Goal: Information Seeking & Learning: Learn about a topic

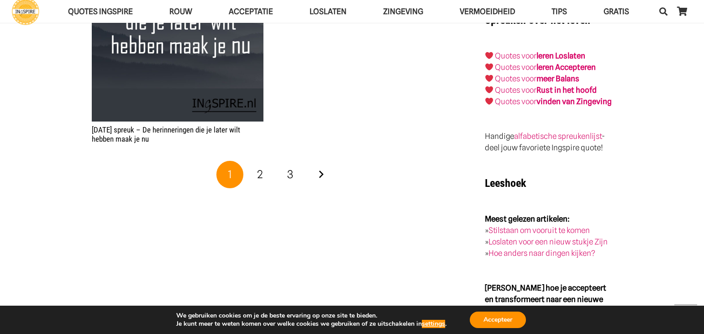
scroll to position [1597, 0]
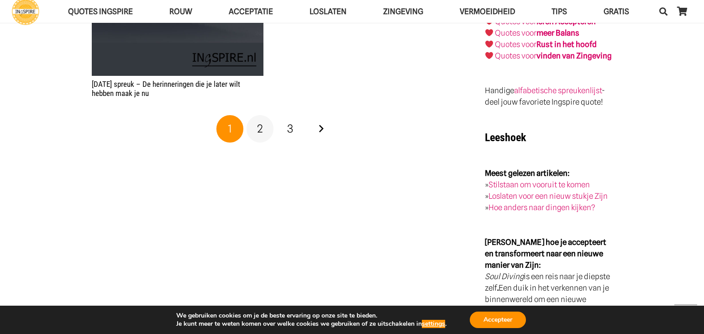
click at [260, 128] on span "2" at bounding box center [260, 128] width 6 height 13
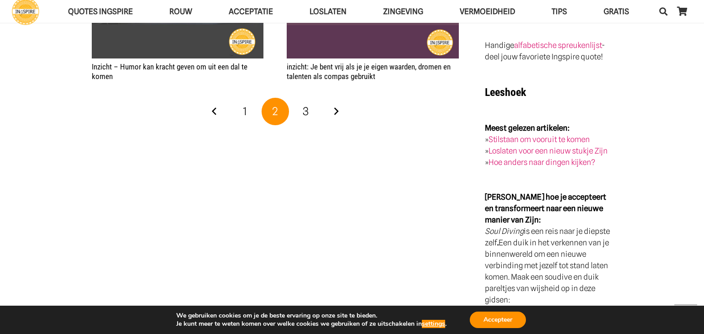
scroll to position [1643, 0]
click at [306, 104] on span "3" at bounding box center [306, 110] width 6 height 13
